Goal: Information Seeking & Learning: Learn about a topic

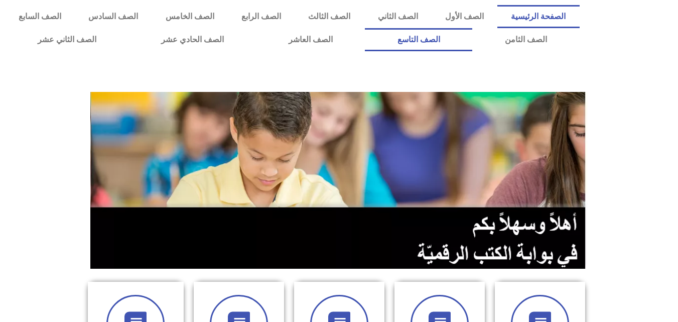
click at [365, 28] on link "الصف التاسع" at bounding box center [418, 39] width 107 height 23
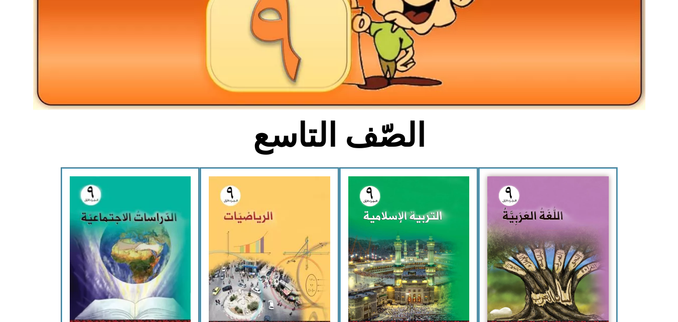
scroll to position [161, 0]
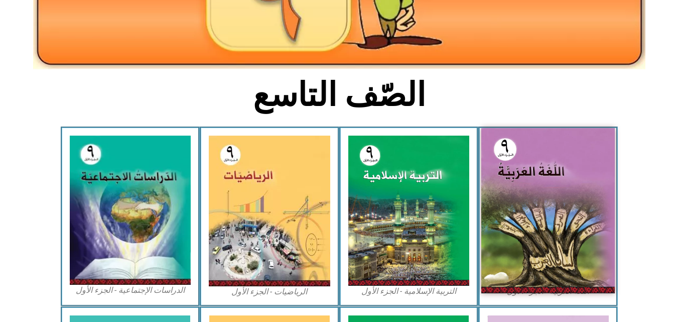
click at [517, 189] on img at bounding box center [548, 210] width 134 height 165
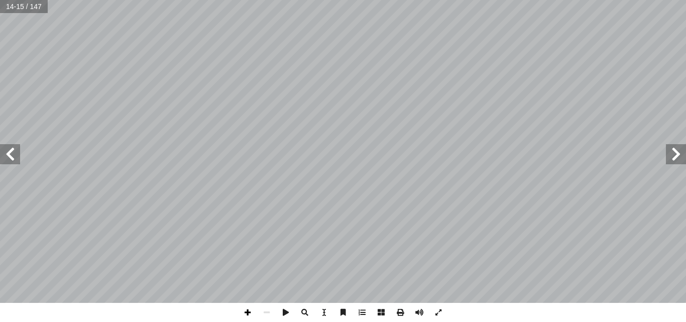
click at [244, 308] on span at bounding box center [247, 312] width 19 height 19
